Goal: Task Accomplishment & Management: Manage account settings

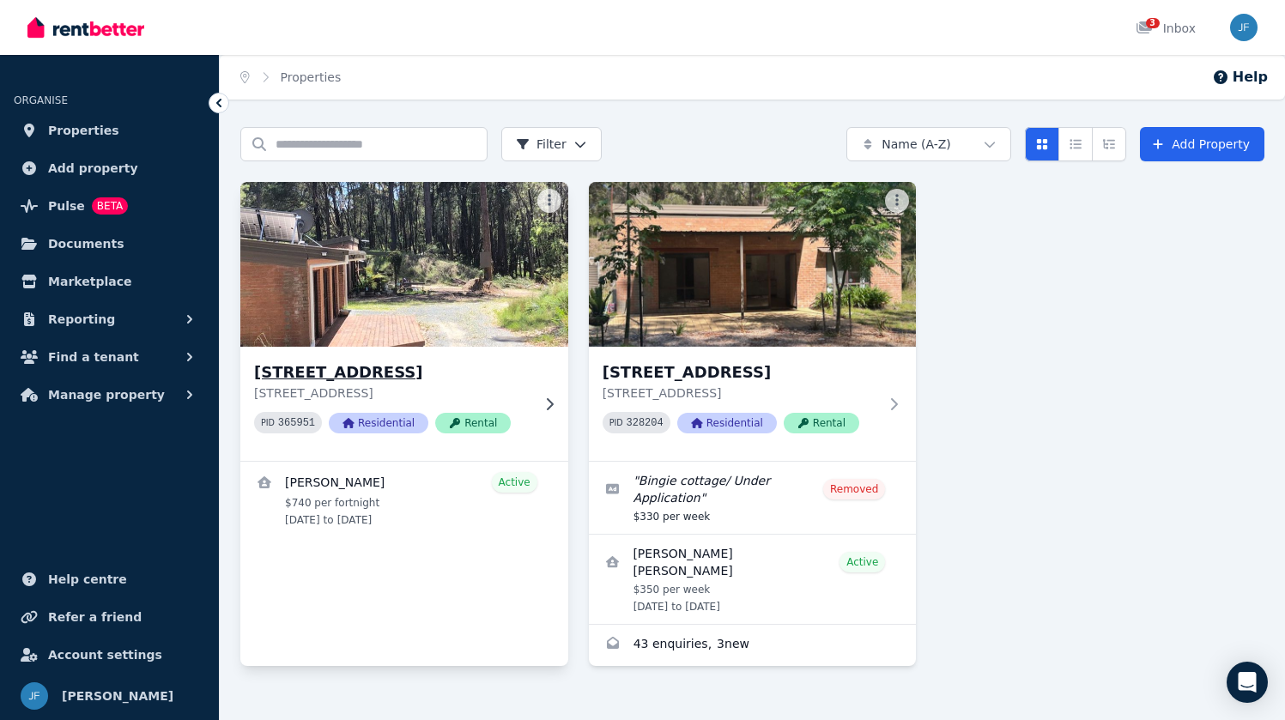
click at [286, 378] on h3 "[STREET_ADDRESS]" at bounding box center [392, 373] width 276 height 24
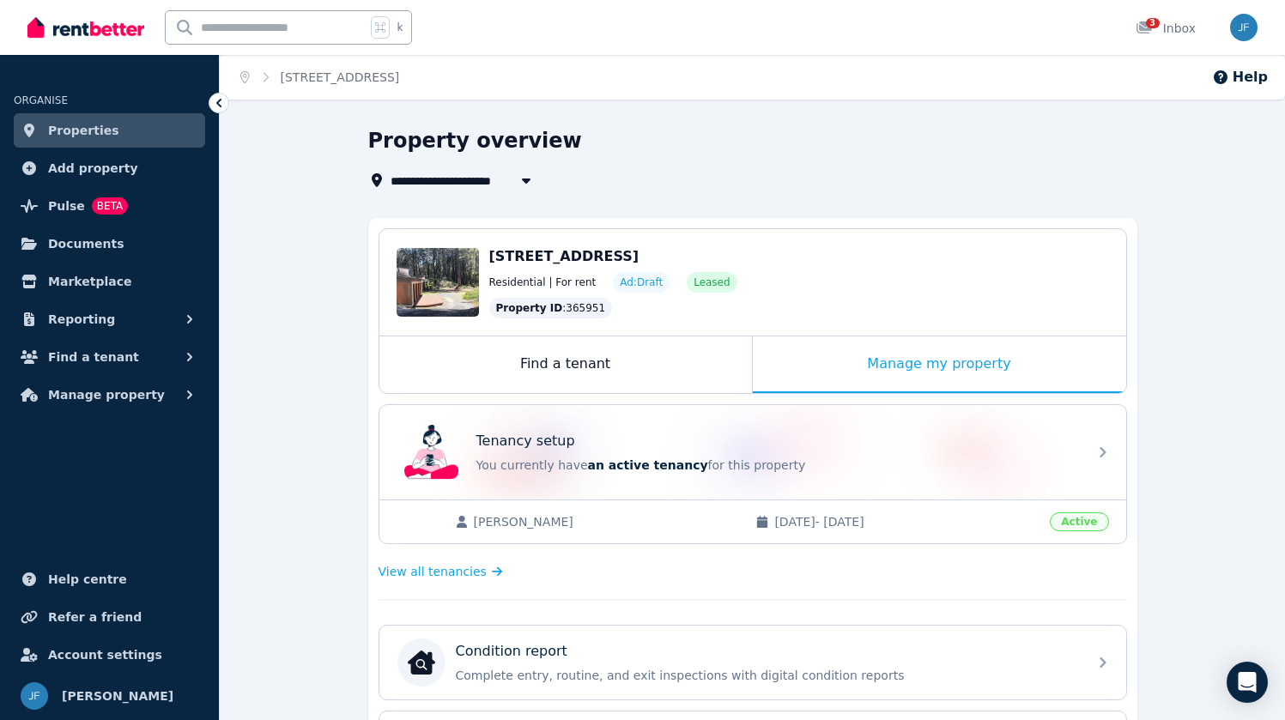
scroll to position [8, 0]
click at [318, 610] on div "**********" at bounding box center [752, 709] width 1065 height 1164
click at [89, 321] on span "Reporting" at bounding box center [81, 319] width 67 height 21
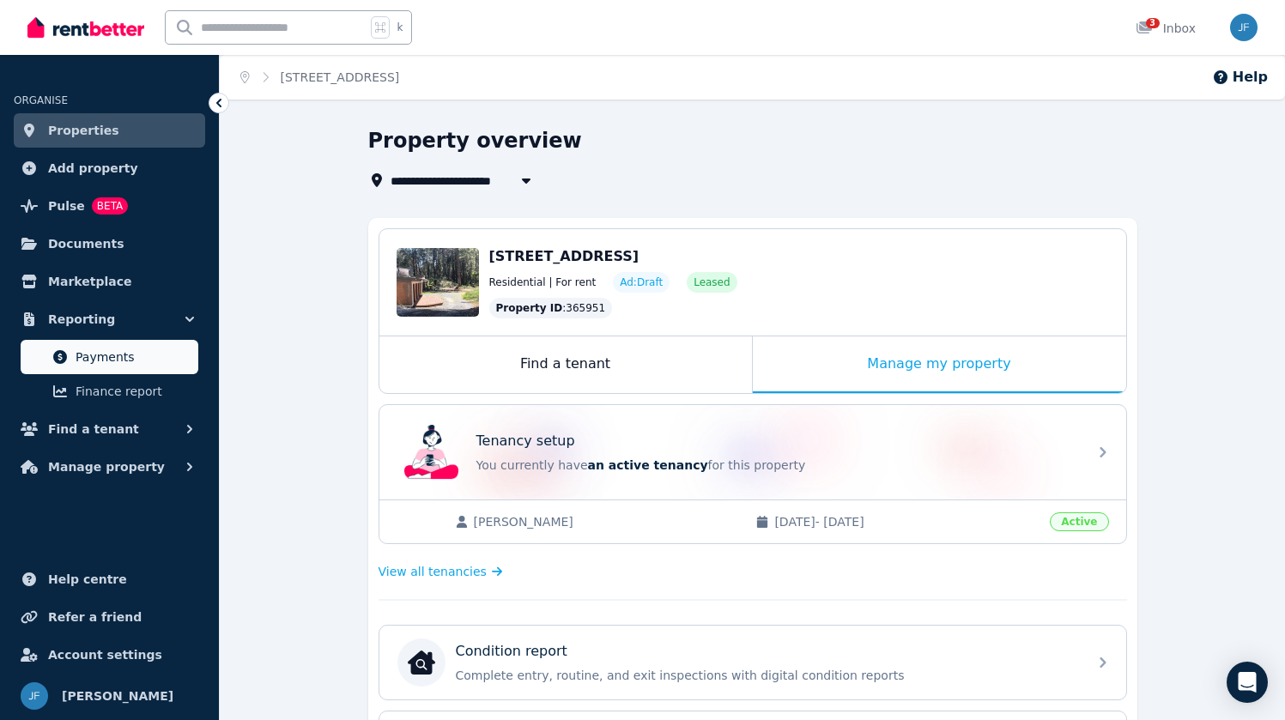
click at [94, 358] on span "Payments" at bounding box center [134, 357] width 116 height 21
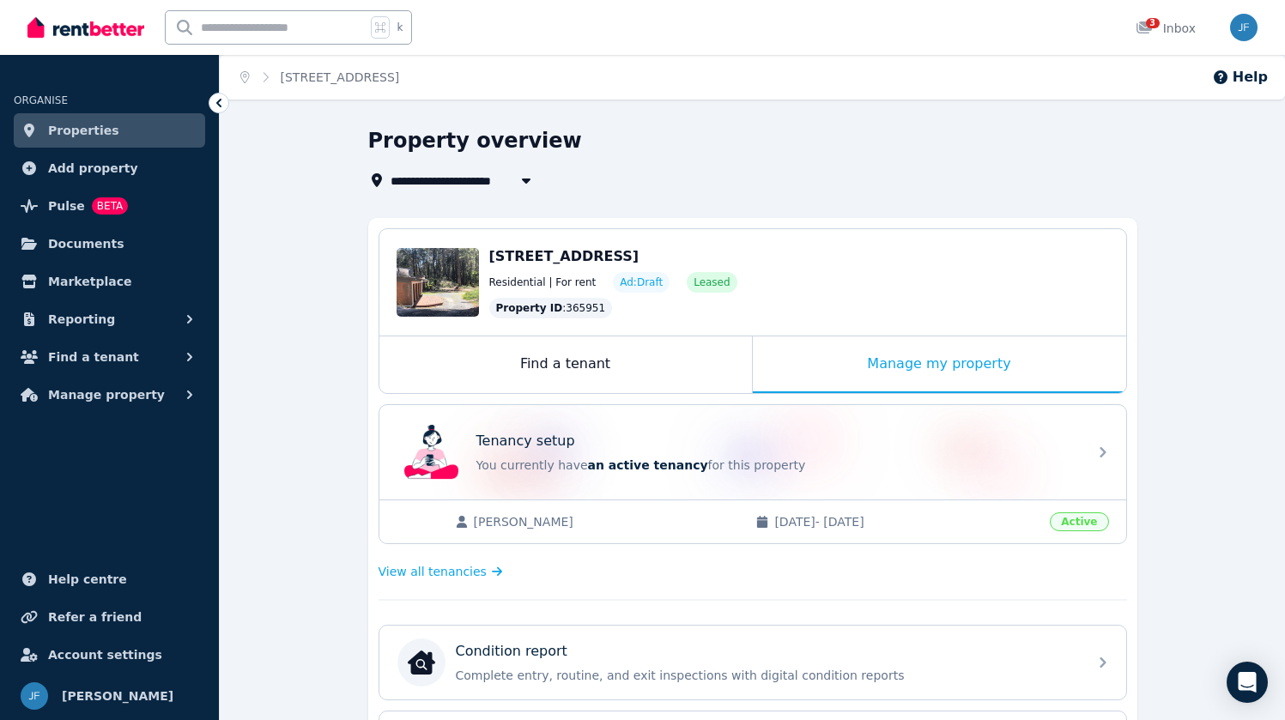
click at [603, 289] on div "Residential | For rent Ad: Draft Leased" at bounding box center [799, 282] width 620 height 21
click at [561, 270] on div "[STREET_ADDRESS] Residential | For rent Ad: Draft Leased Property ID : 365951" at bounding box center [799, 282] width 620 height 72
click at [485, 295] on div "Edit [STREET_ADDRESS] Residential | For rent Ad: Draft Leased Property ID : 365…" at bounding box center [752, 282] width 747 height 106
click at [166, 143] on link "Properties" at bounding box center [109, 130] width 191 height 34
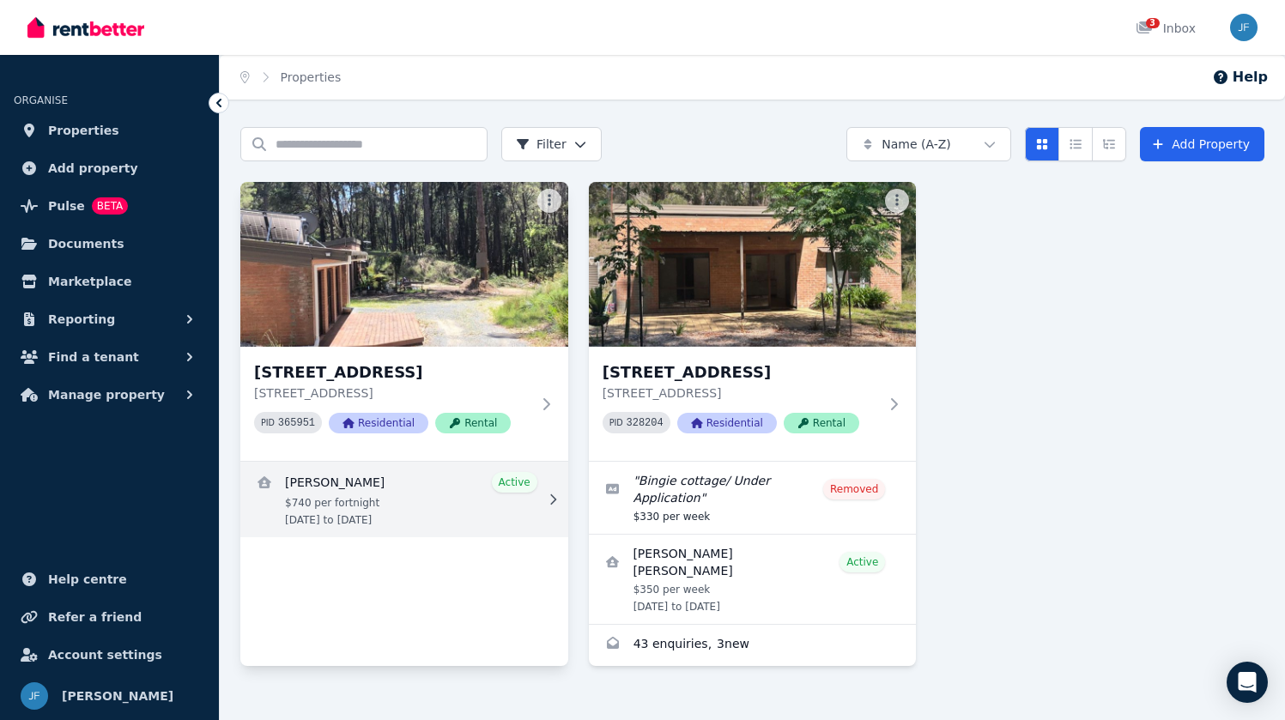
click at [381, 516] on link "View details for Kylie Emmett" at bounding box center [404, 500] width 328 height 76
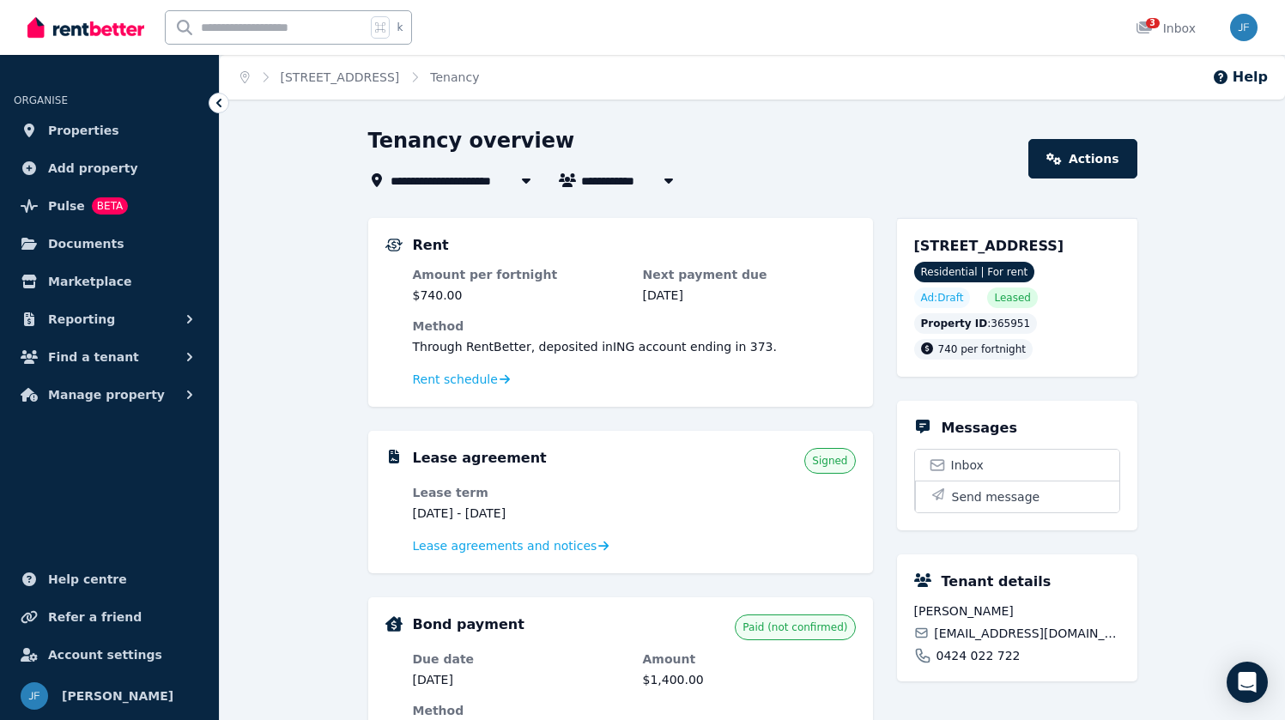
click at [252, 411] on div "**********" at bounding box center [752, 689] width 1065 height 1125
click at [377, 497] on div "Lease agreement Signed Lease term [DATE] - [DATE] Lease agreements and notices" at bounding box center [620, 502] width 505 height 142
click at [235, 343] on div "**********" at bounding box center [752, 689] width 1065 height 1125
click at [1088, 166] on link "Actions" at bounding box center [1082, 158] width 108 height 39
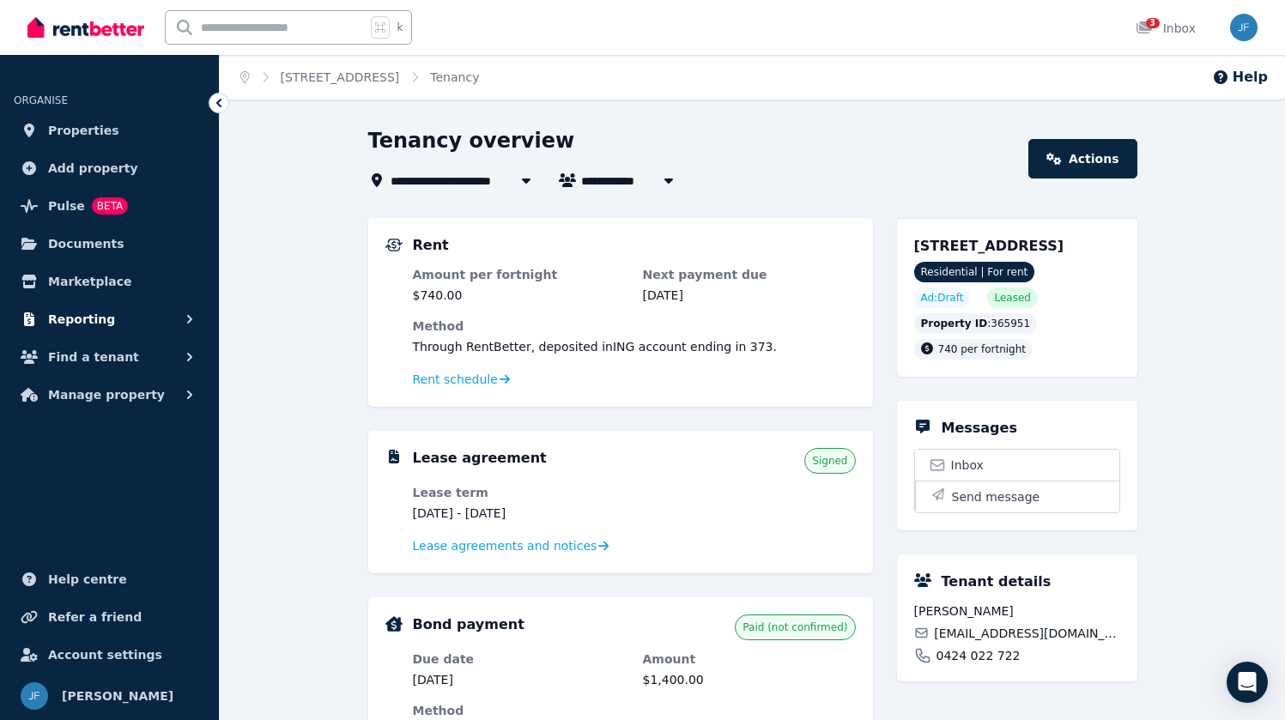
click at [71, 319] on span "Reporting" at bounding box center [81, 319] width 67 height 21
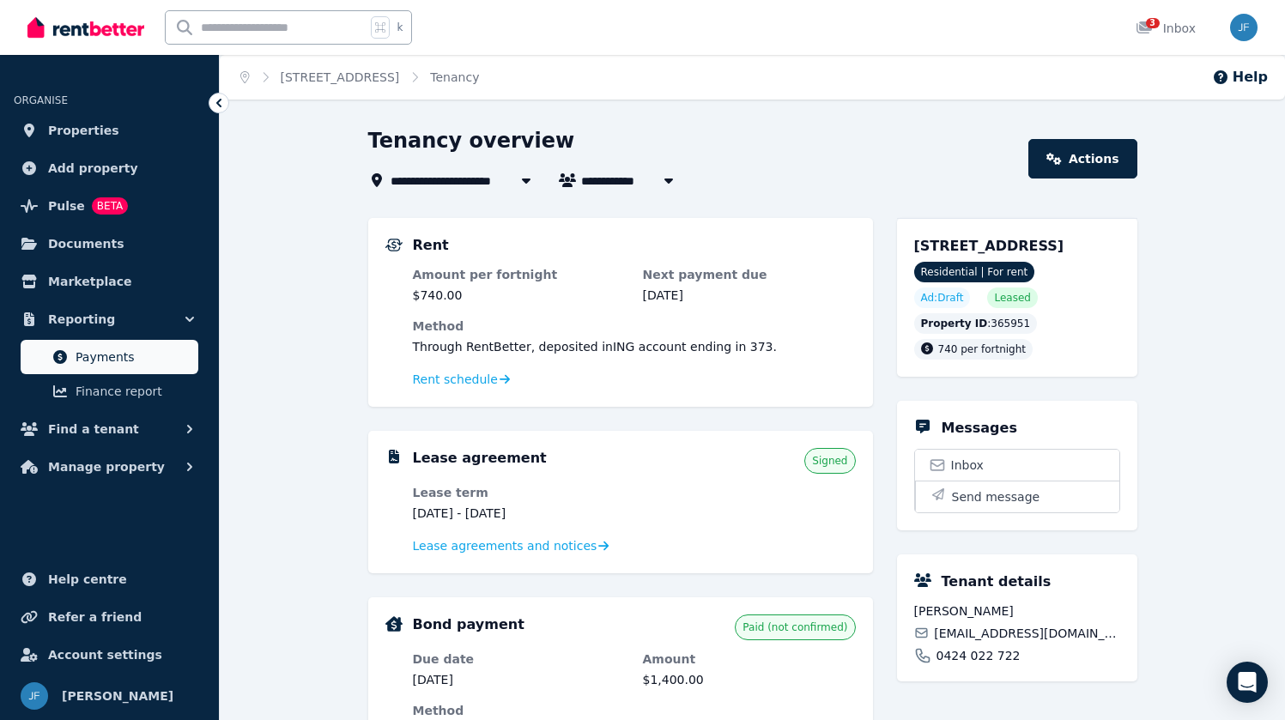
click at [83, 355] on span "Payments" at bounding box center [134, 357] width 116 height 21
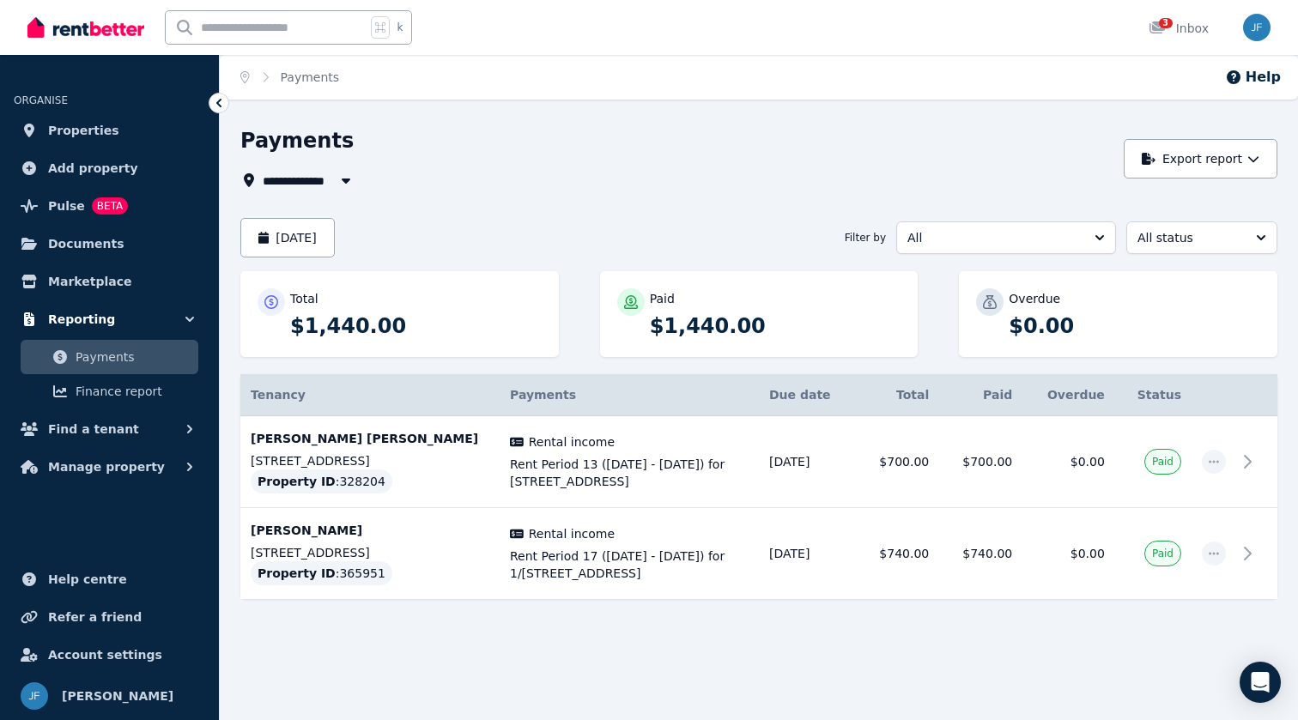
click at [70, 324] on span "Reporting" at bounding box center [81, 319] width 67 height 21
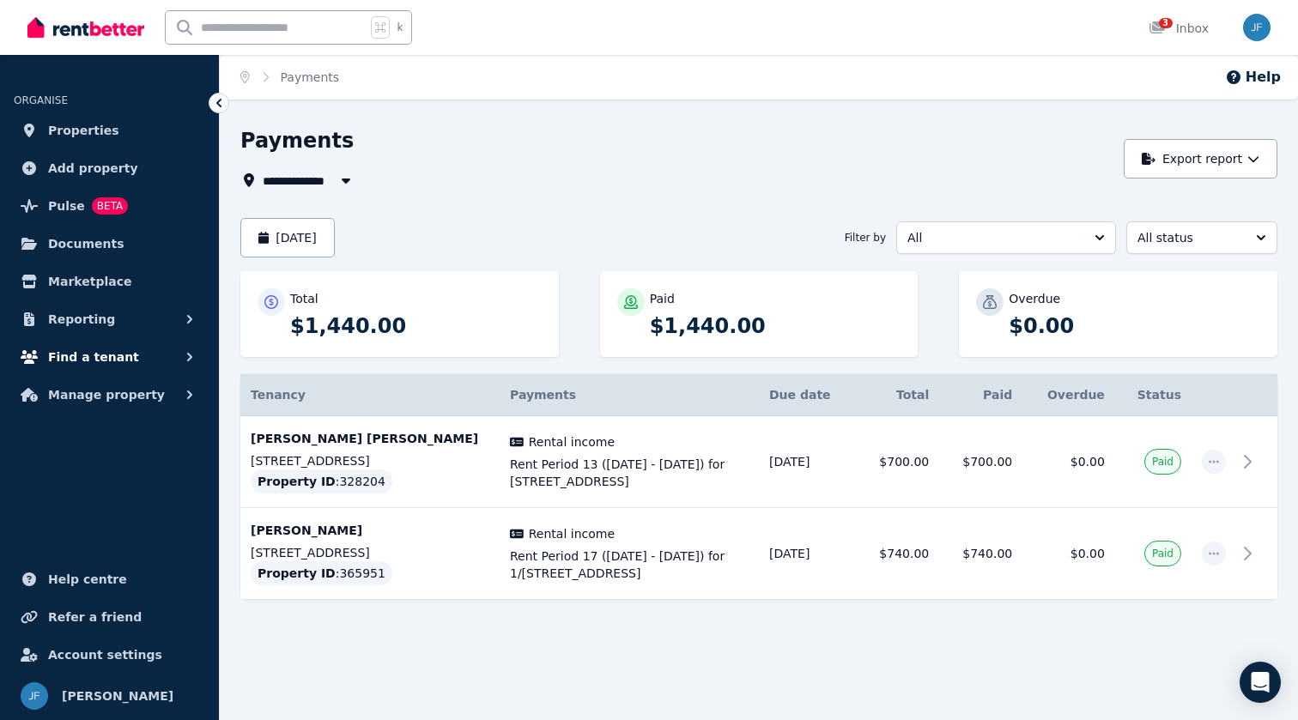
click at [77, 355] on span "Find a tenant" at bounding box center [93, 357] width 91 height 21
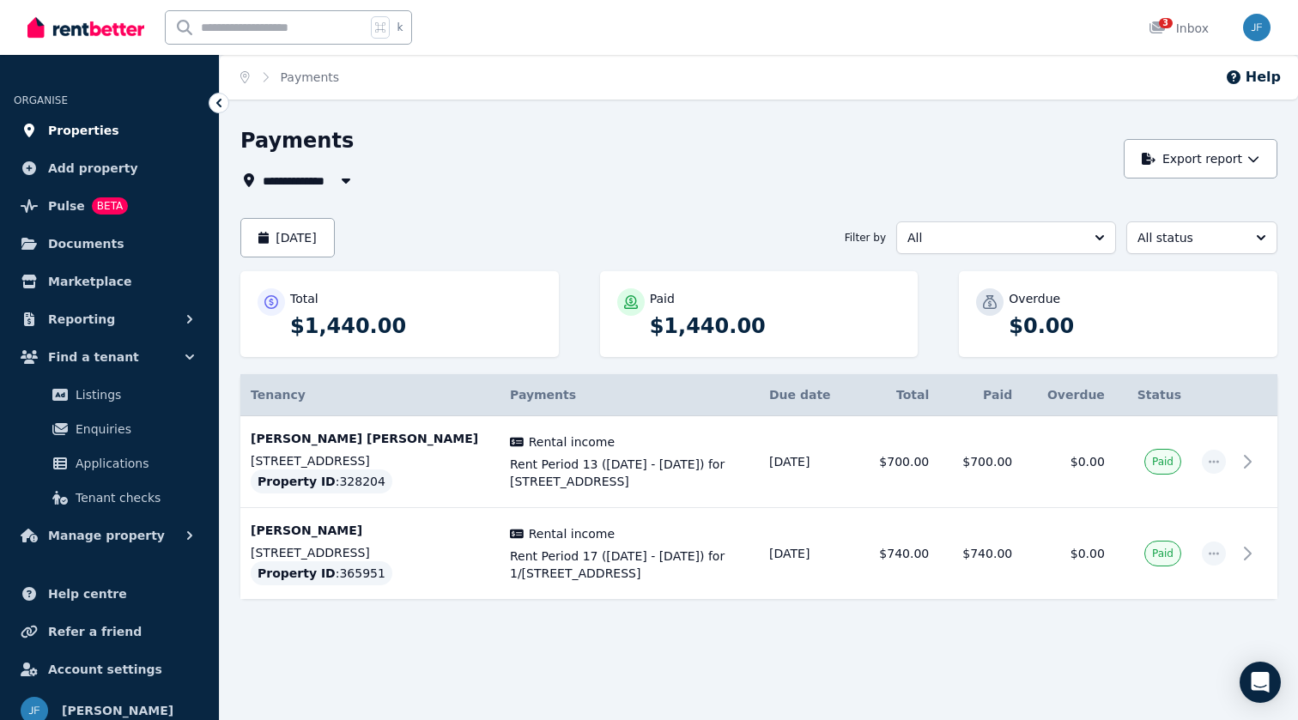
click at [68, 124] on span "Properties" at bounding box center [83, 130] width 71 height 21
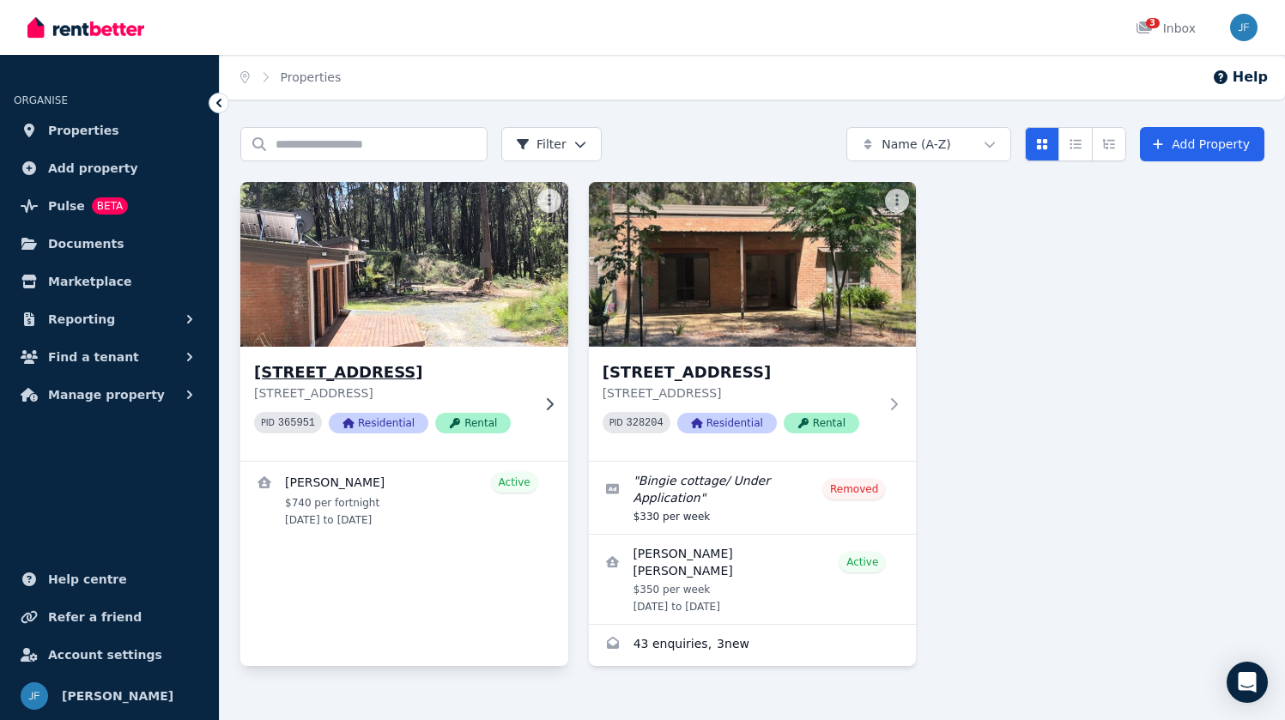
click at [316, 378] on h3 "[STREET_ADDRESS]" at bounding box center [392, 373] width 276 height 24
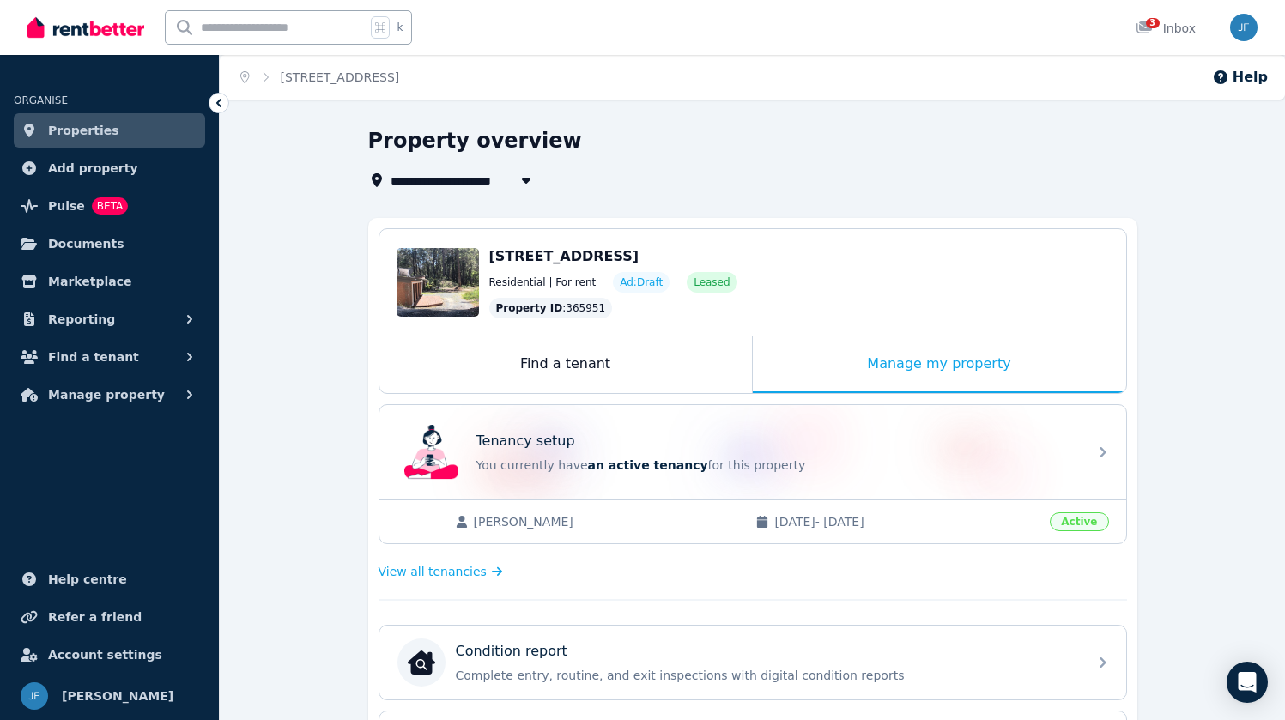
scroll to position [8, 0]
click at [98, 392] on span "Manage property" at bounding box center [106, 395] width 117 height 21
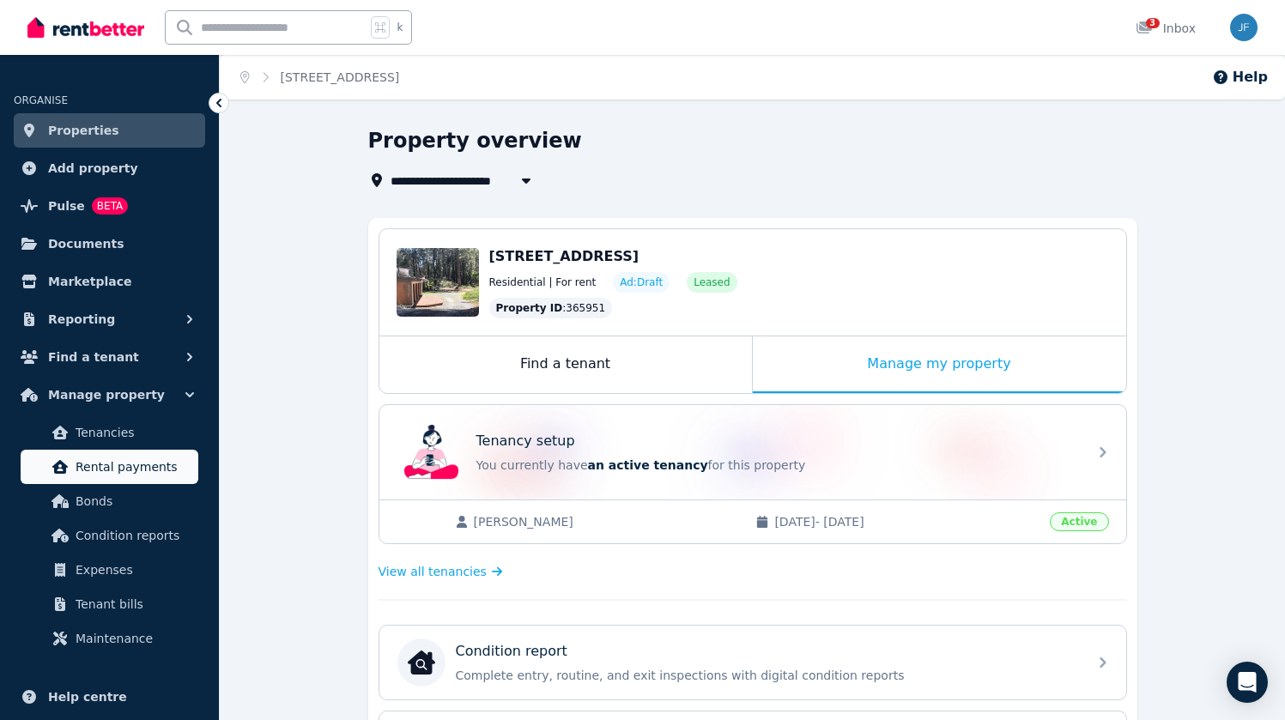
click at [106, 468] on span "Rental payments" at bounding box center [134, 467] width 116 height 21
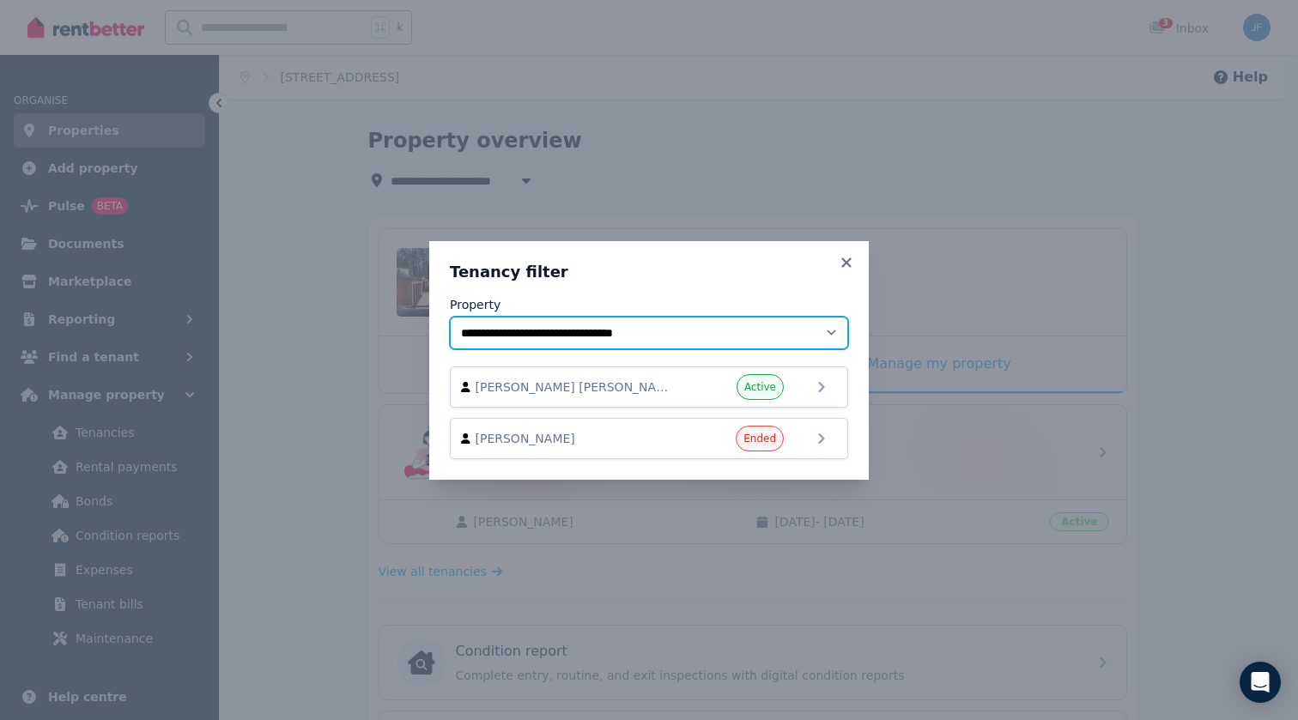
select select "**********"
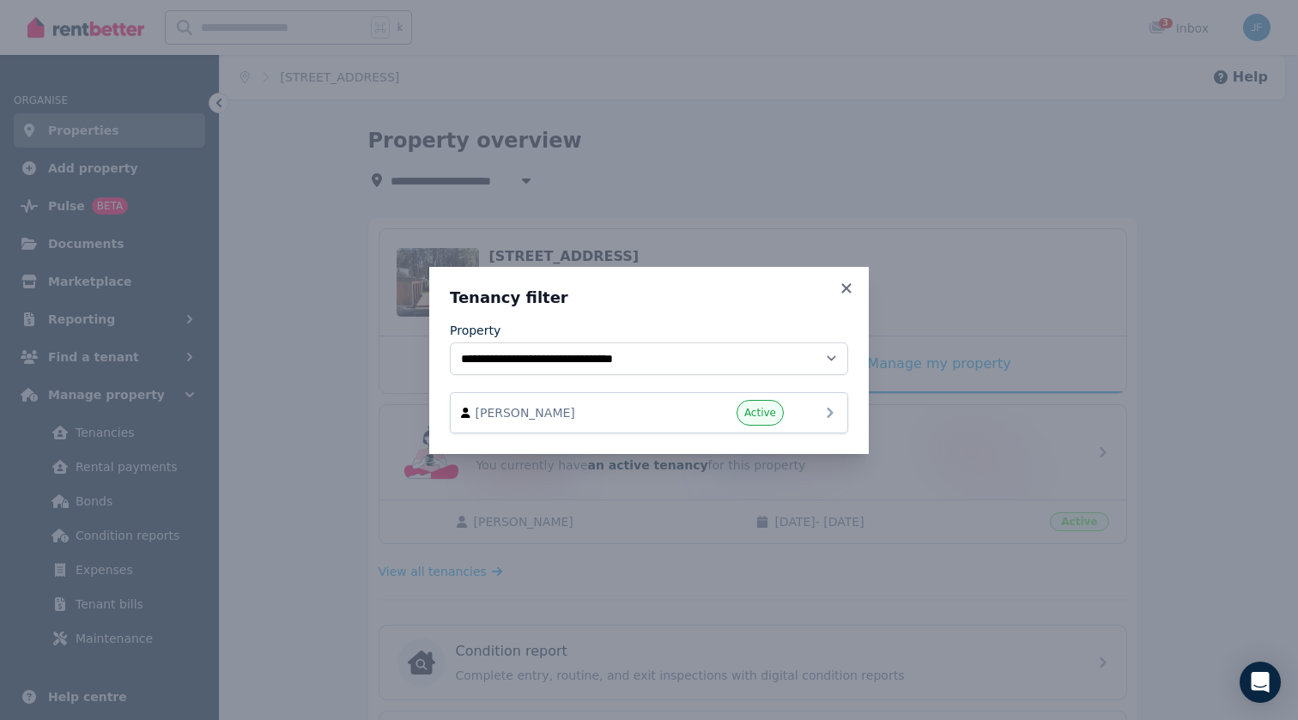
click at [834, 415] on icon at bounding box center [830, 413] width 21 height 21
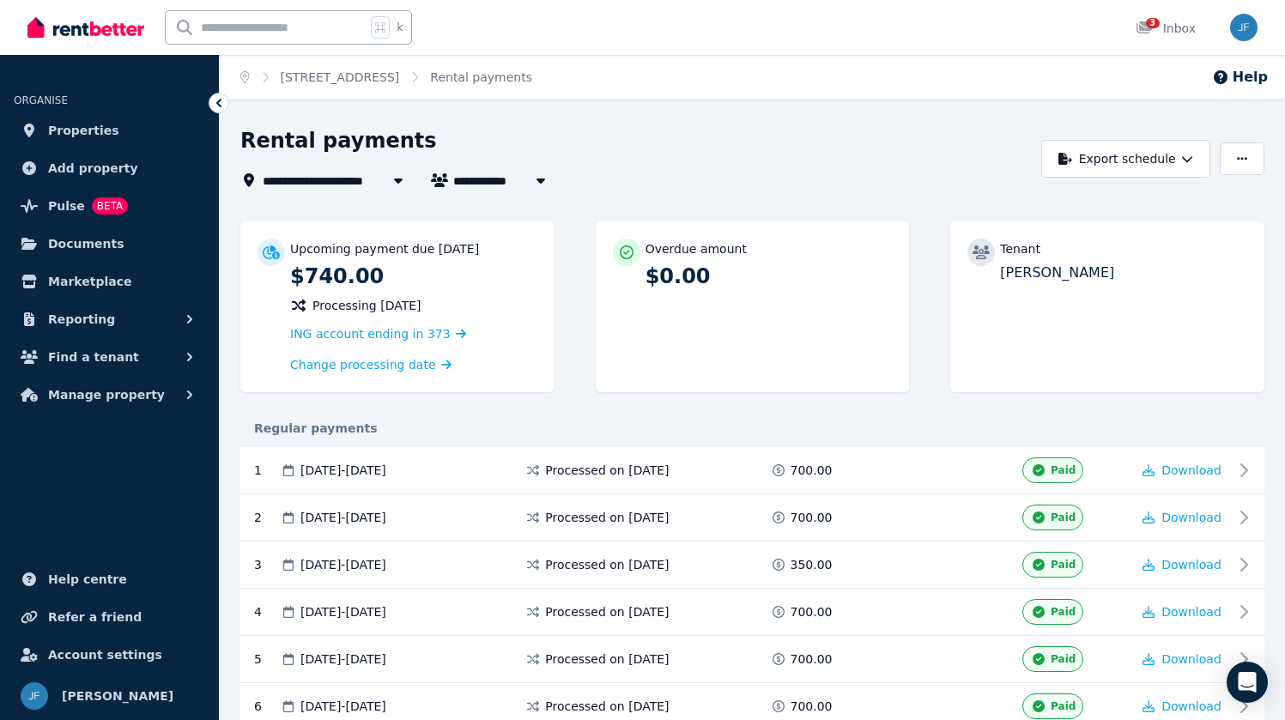
click at [706, 420] on div "Regular payments" at bounding box center [752, 428] width 1024 height 17
click at [437, 431] on div "Regular payments" at bounding box center [752, 428] width 1024 height 17
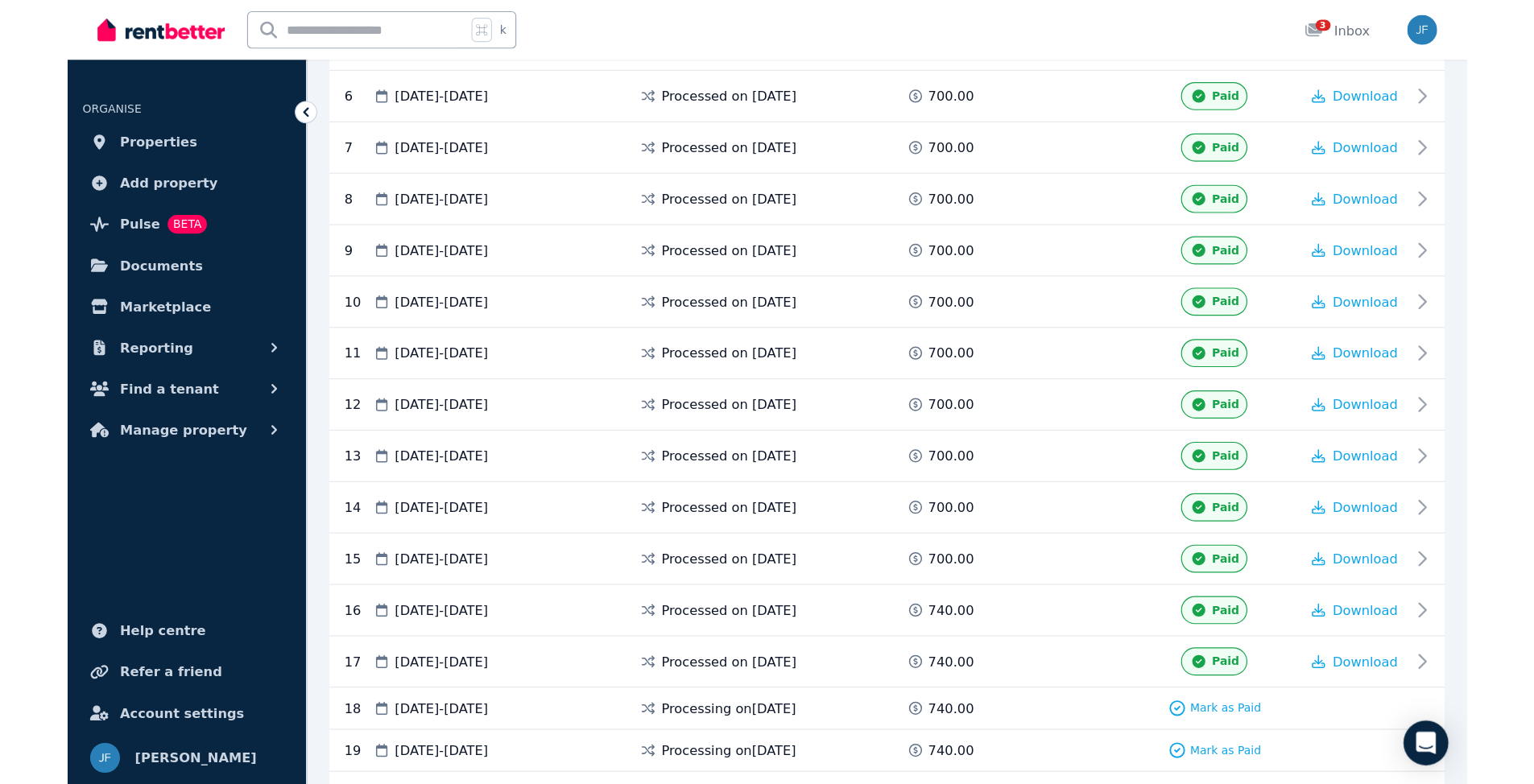
scroll to position [649, 0]
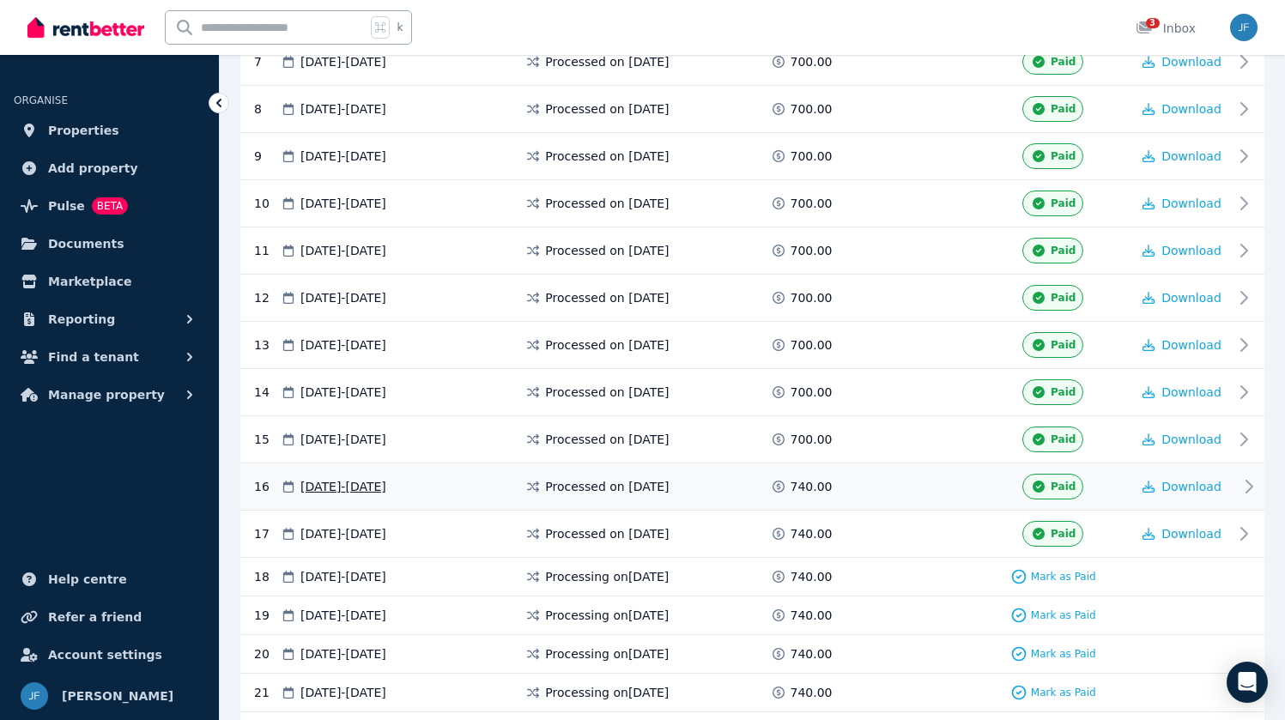
click at [649, 487] on span "Processed on [DATE]" at bounding box center [607, 486] width 124 height 17
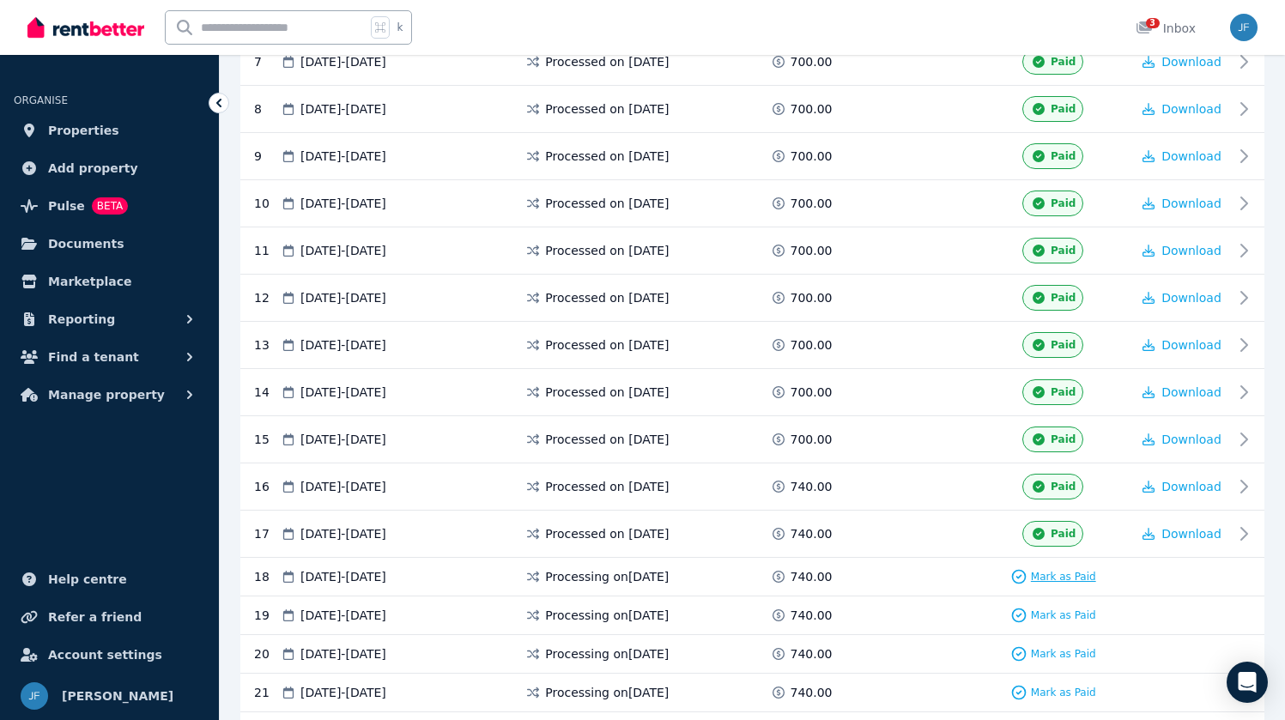
click at [1039, 576] on span "Mark as Paid" at bounding box center [1063, 577] width 65 height 14
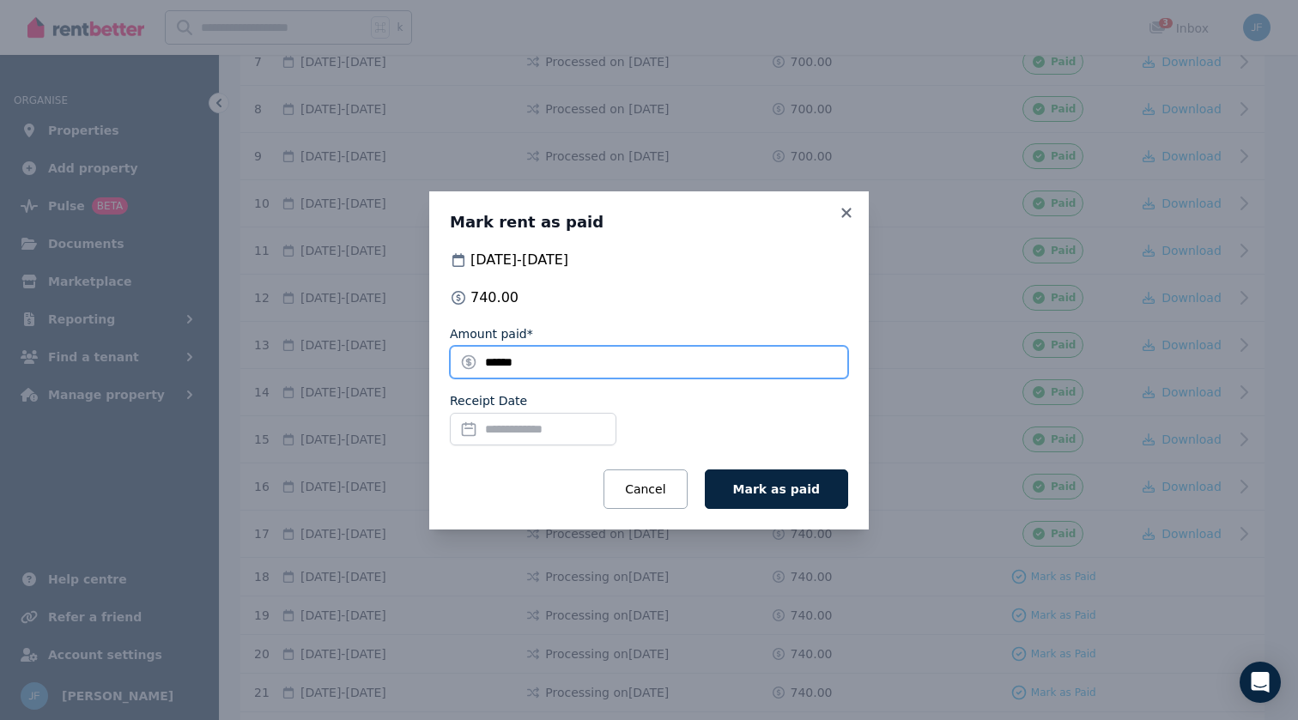
drag, startPoint x: 535, startPoint y: 360, endPoint x: 483, endPoint y: 365, distance: 51.8
click at [483, 364] on input "******" at bounding box center [649, 362] width 398 height 33
click at [483, 365] on input "******" at bounding box center [649, 362] width 398 height 33
type input "******"
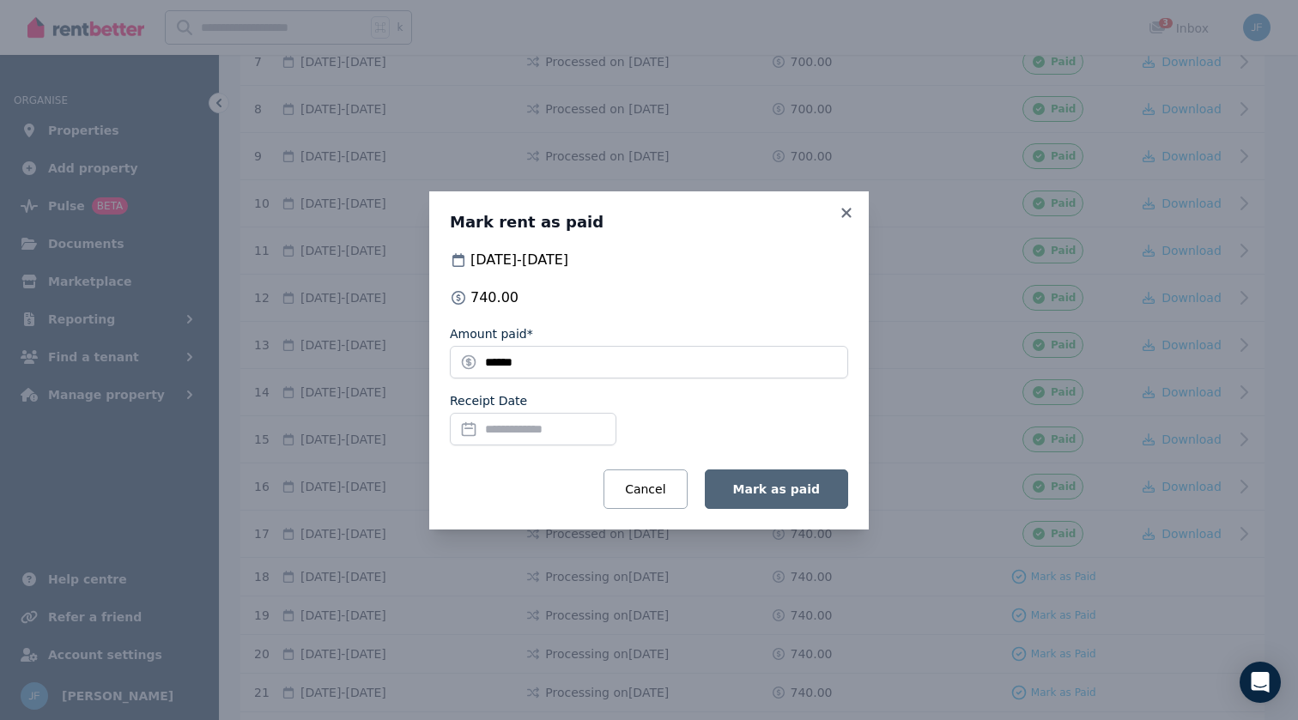
click at [737, 491] on button "Mark as paid" at bounding box center [776, 489] width 143 height 39
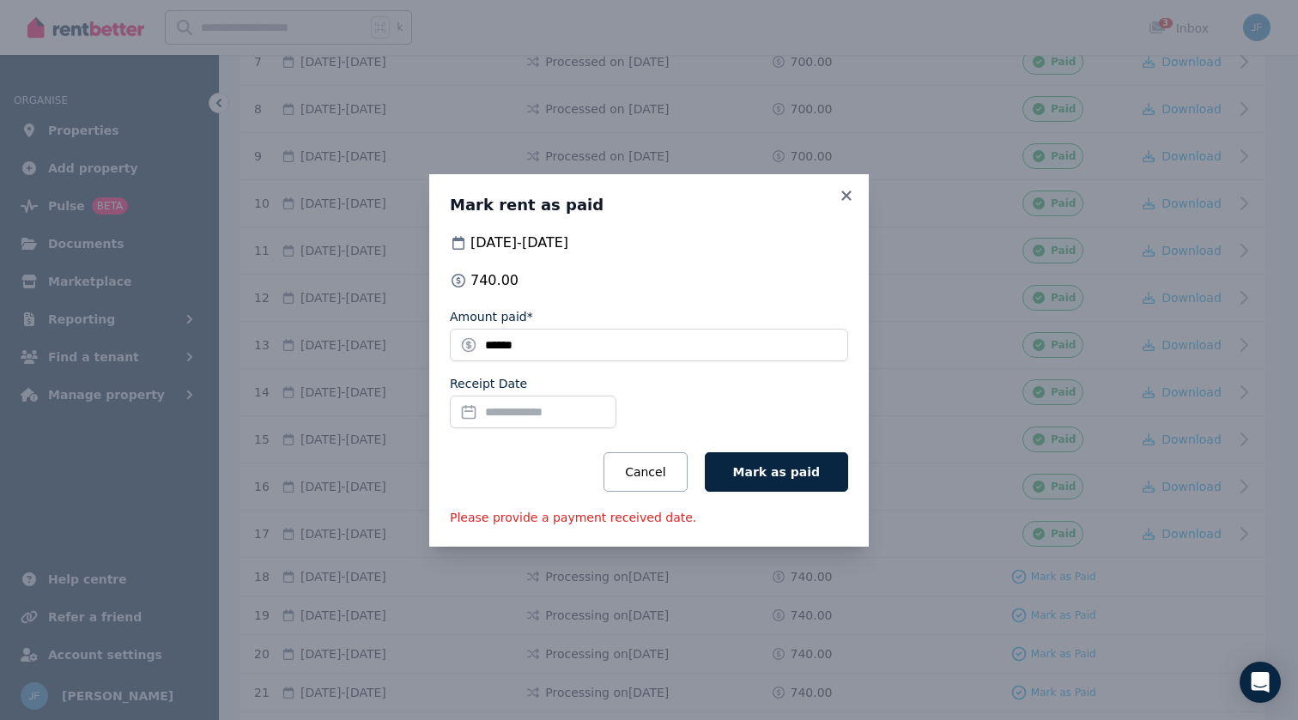
click at [497, 409] on input "Receipt Date" at bounding box center [533, 412] width 167 height 33
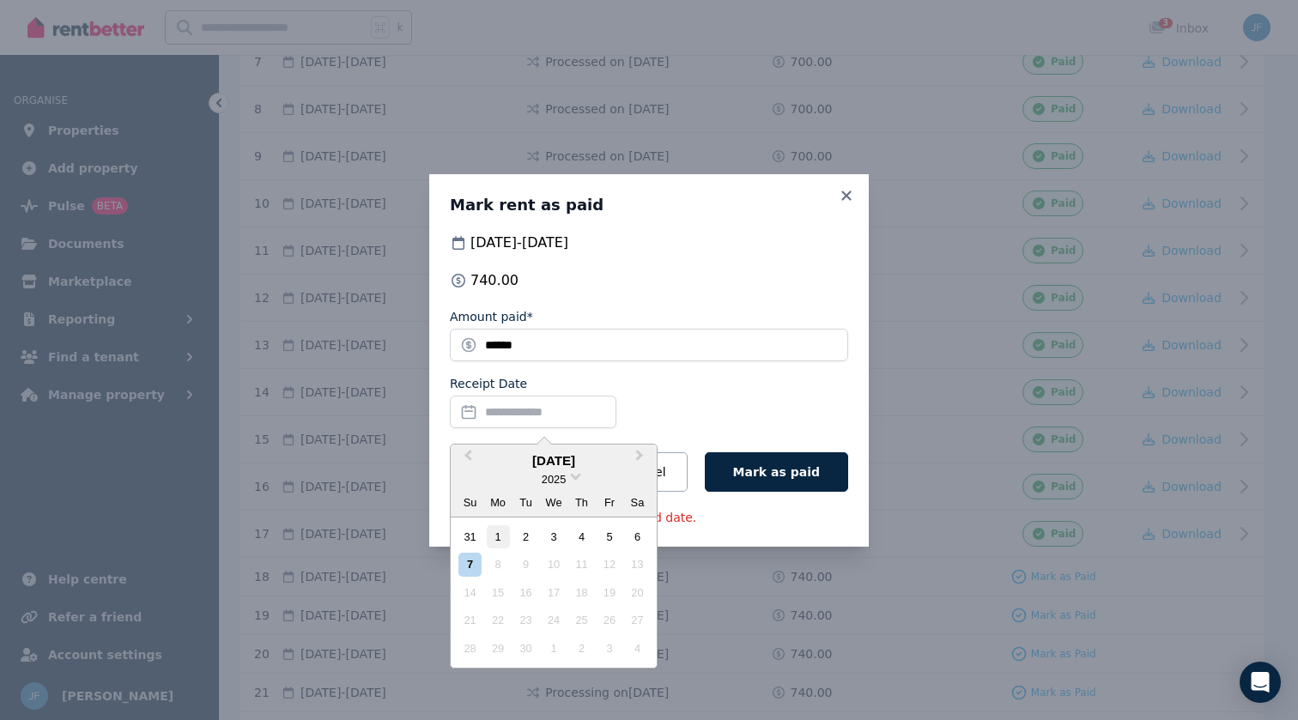
click at [499, 534] on div "1" at bounding box center [498, 536] width 23 height 23
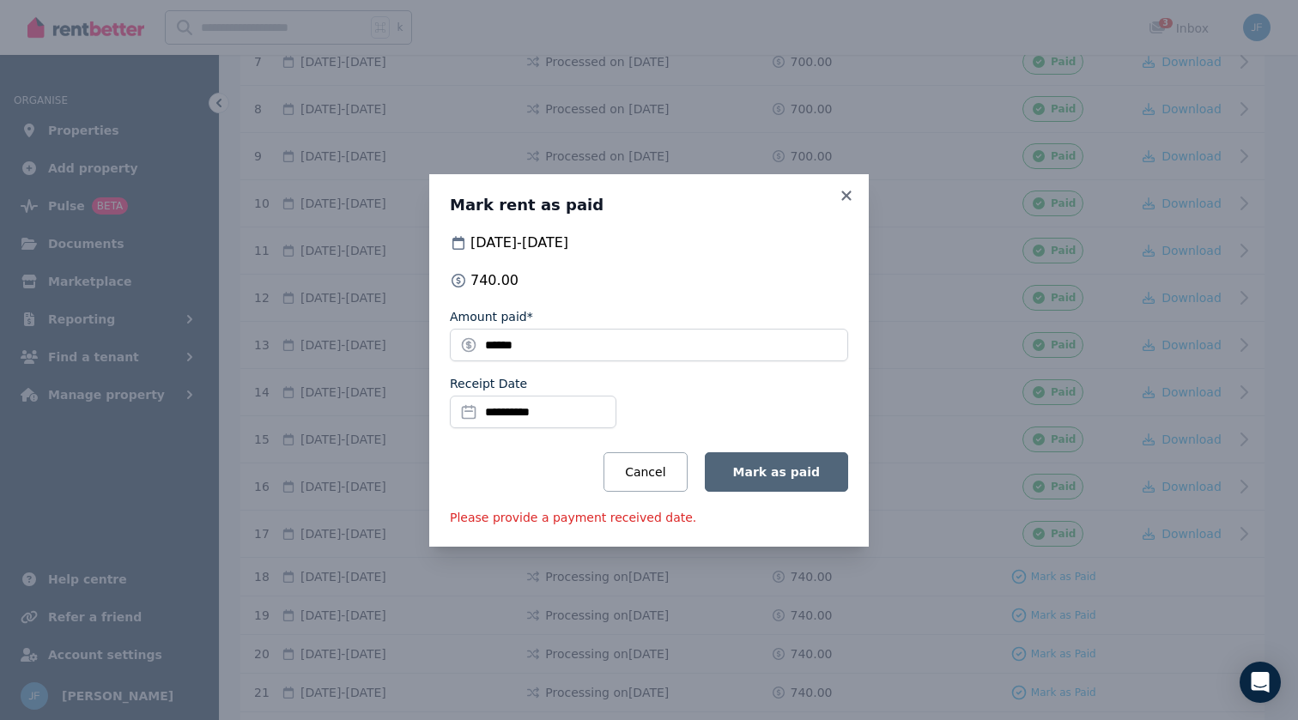
click at [743, 470] on button "Mark as paid" at bounding box center [776, 471] width 143 height 39
